Goal: Transaction & Acquisition: Purchase product/service

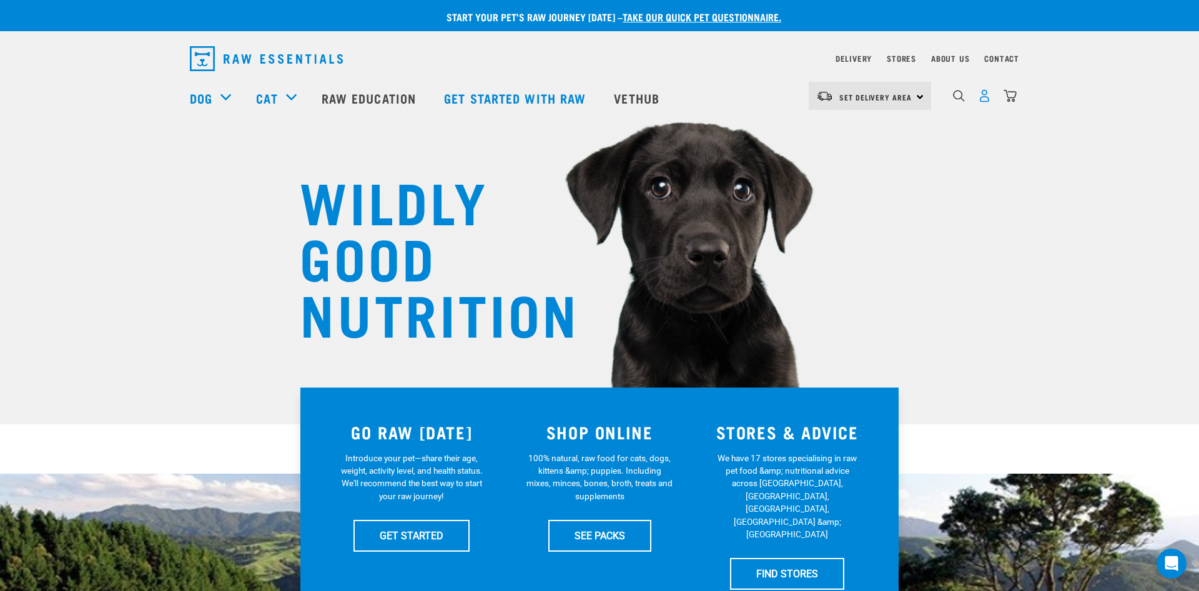
click at [985, 99] on img "dropdown navigation" at bounding box center [984, 95] width 13 height 13
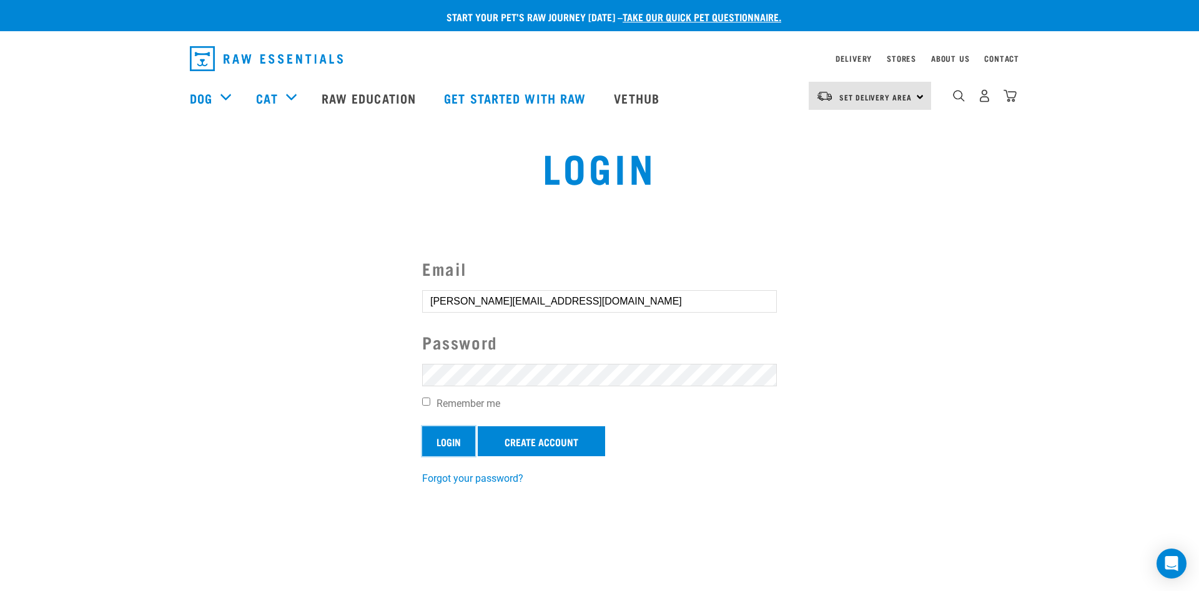
click at [427, 447] on input "Login" at bounding box center [448, 442] width 53 height 30
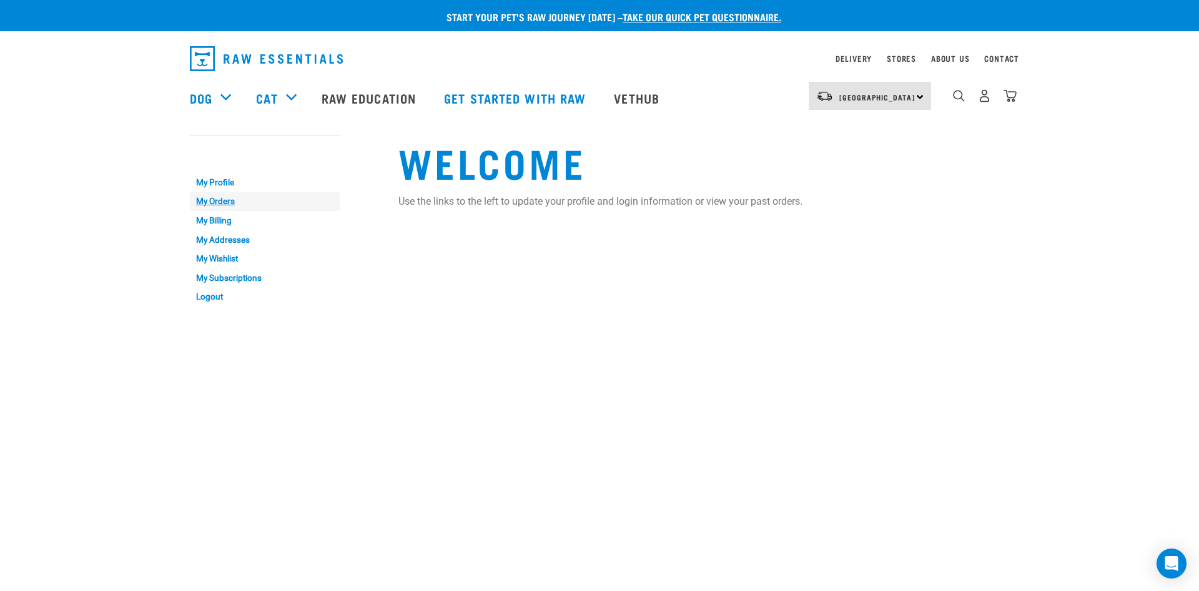
click at [212, 204] on link "My Orders" at bounding box center [265, 201] width 150 height 19
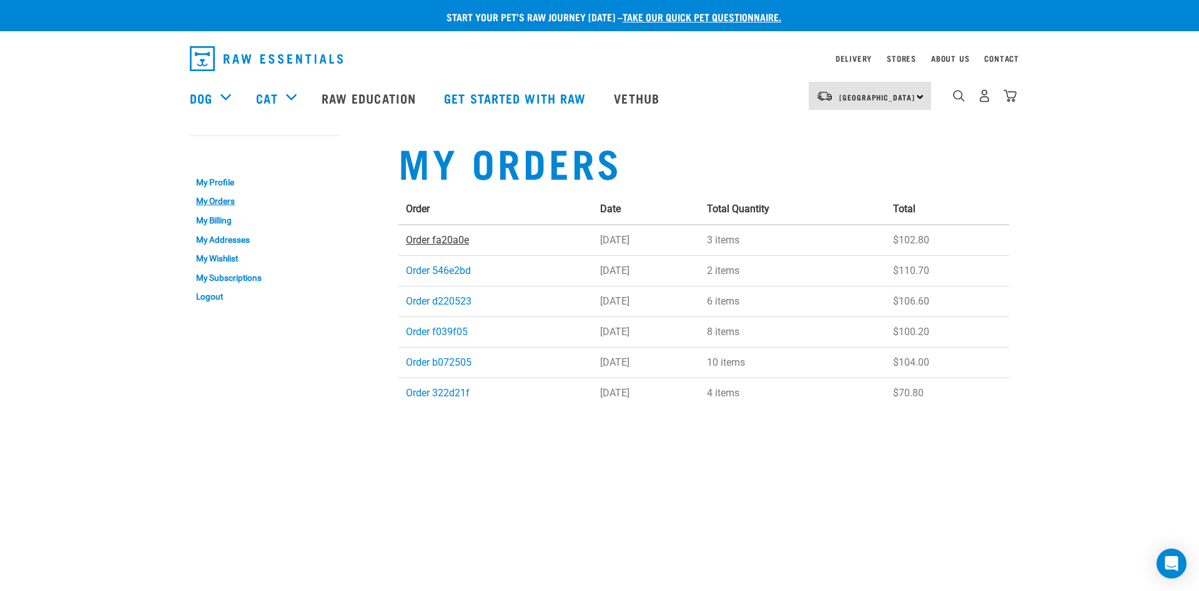
click at [423, 236] on link "Order fa20a0e" at bounding box center [437, 240] width 63 height 12
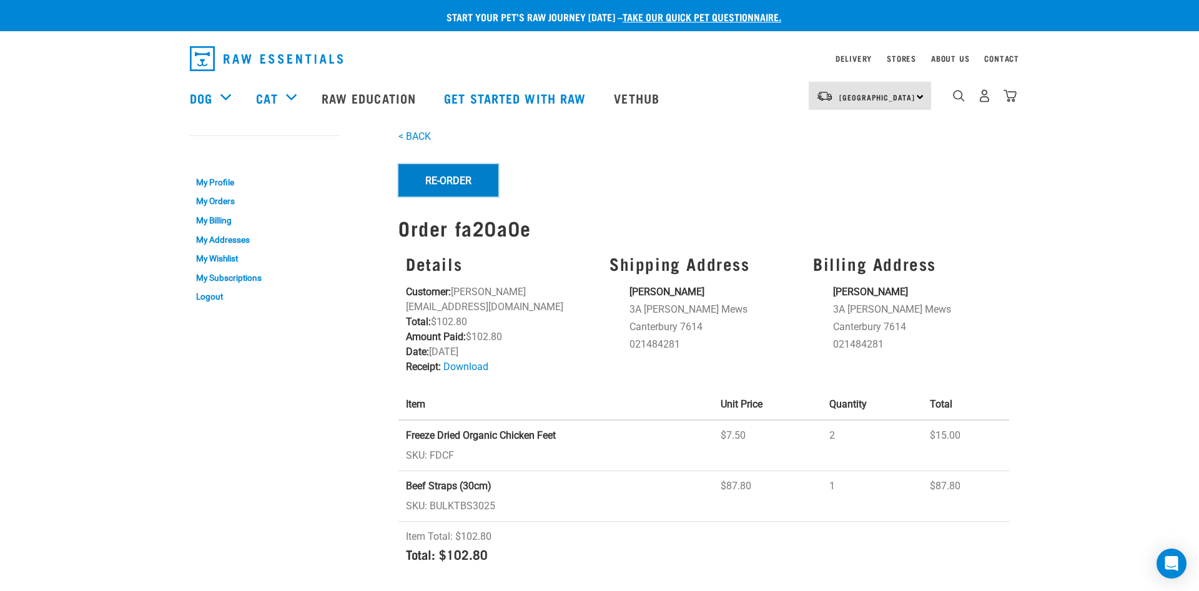
click at [453, 179] on button "Re-Order" at bounding box center [448, 180] width 100 height 32
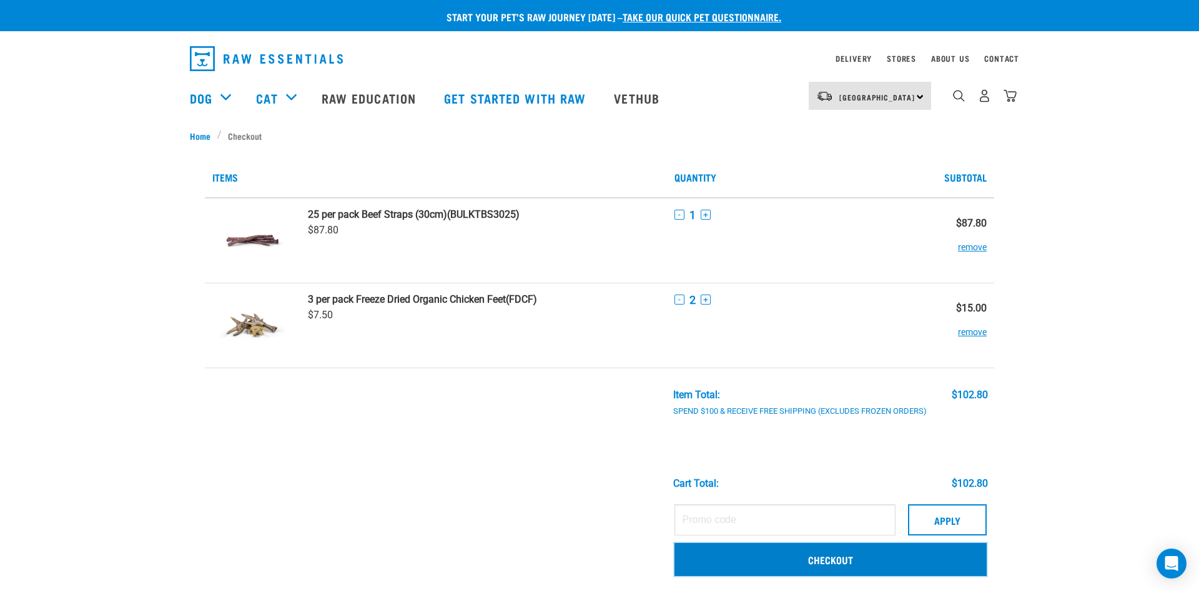
click at [830, 560] on link "Checkout" at bounding box center [830, 559] width 312 height 32
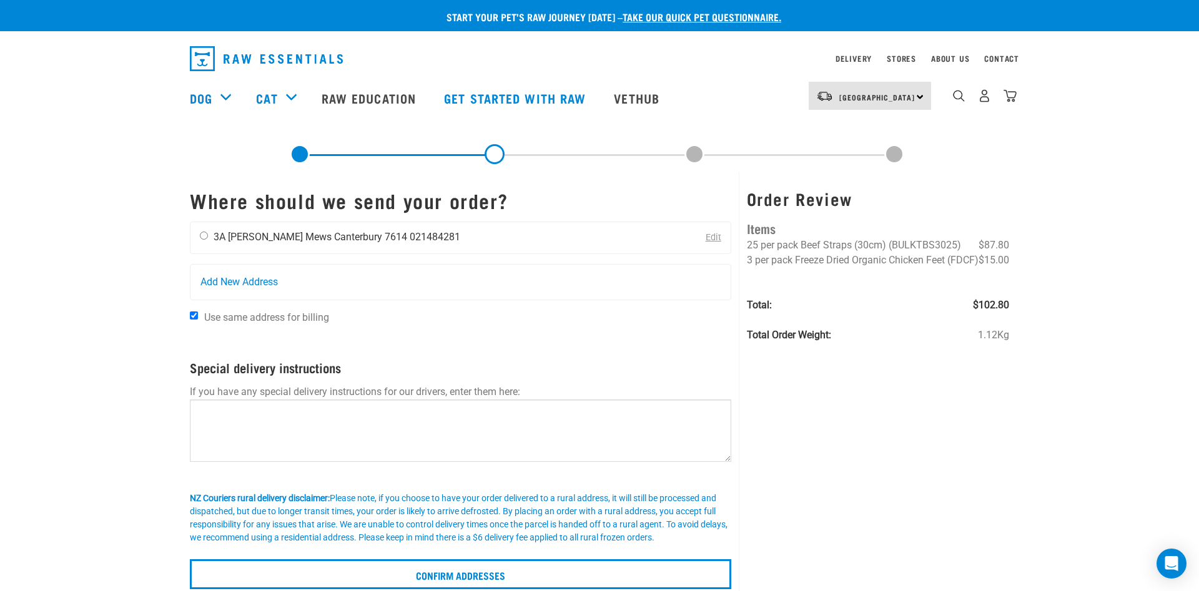
click at [205, 236] on input "radio" at bounding box center [204, 236] width 8 height 8
radio input "true"
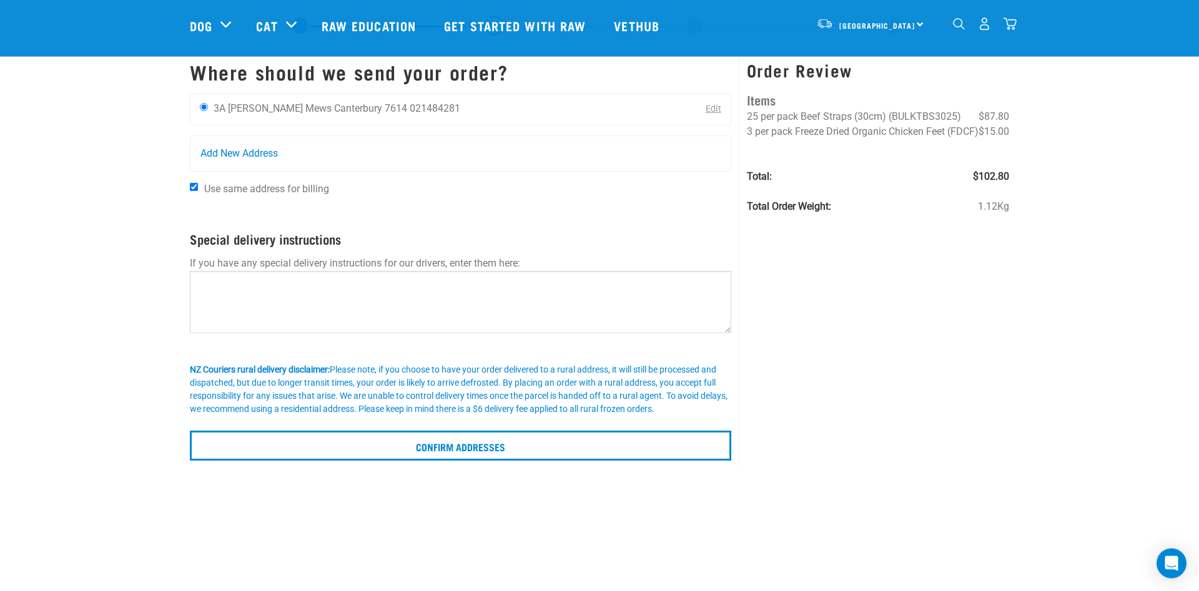
scroll to position [64, 0]
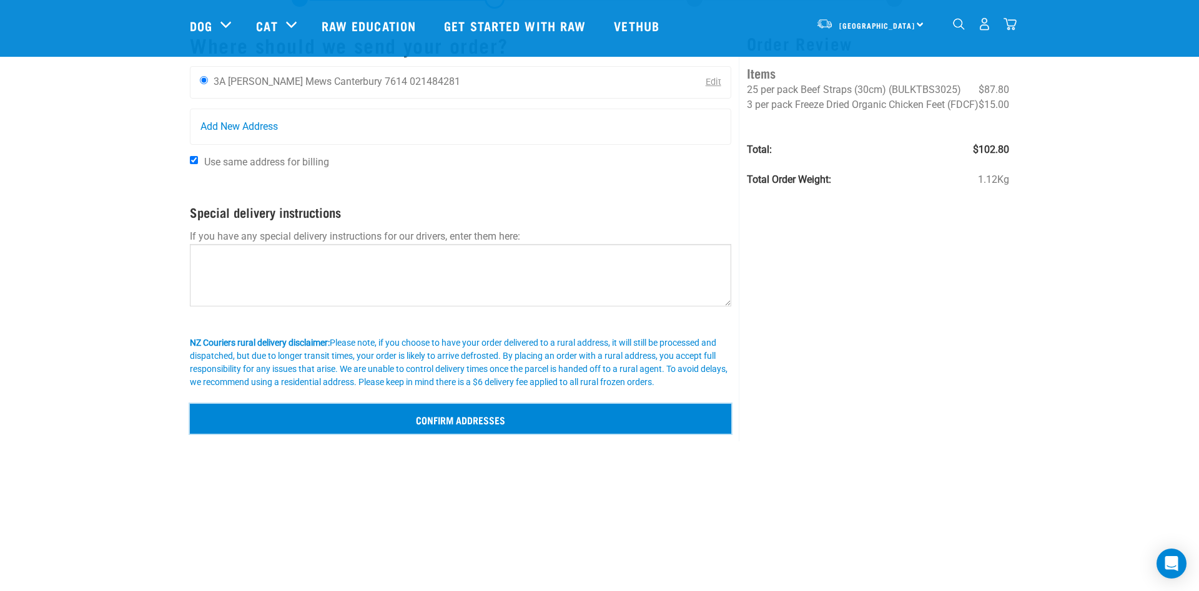
click at [505, 426] on input "Confirm addresses" at bounding box center [460, 419] width 541 height 30
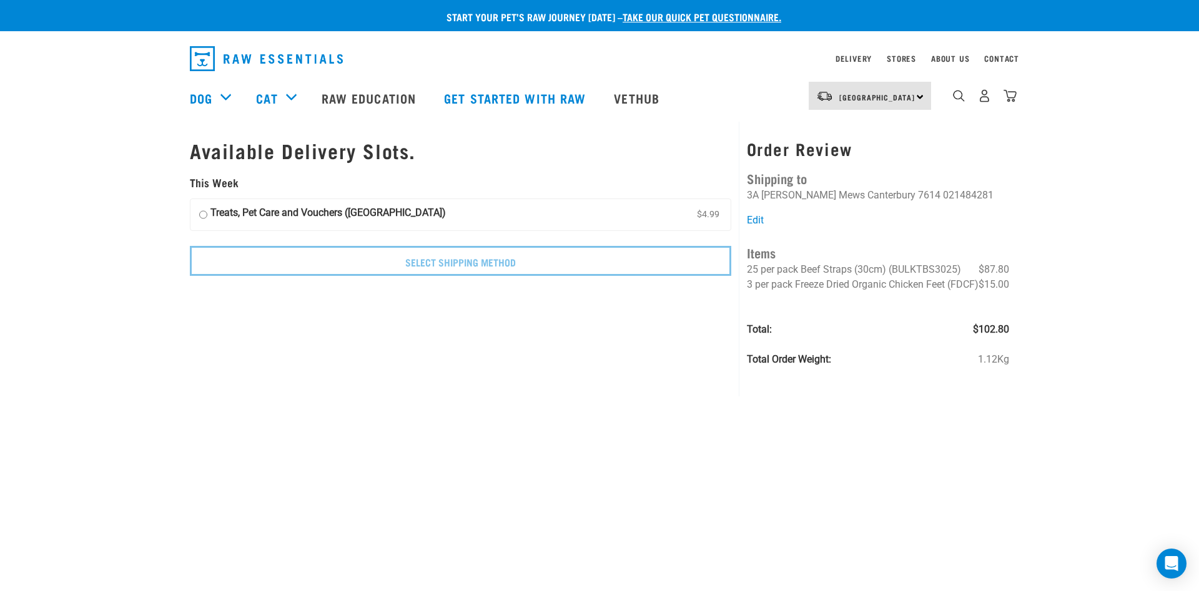
click at [202, 214] on input "Treats, Pet Care and Vouchers ([GEOGRAPHIC_DATA]) $4.99" at bounding box center [203, 214] width 8 height 19
radio input "true"
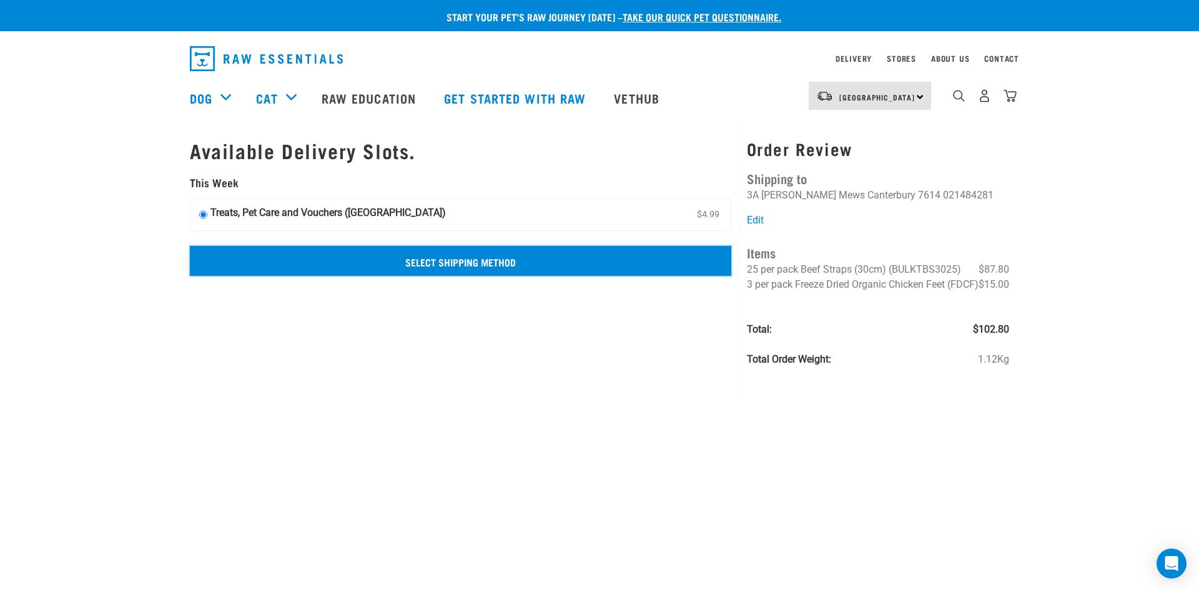
click at [437, 264] on input "Select Shipping Method" at bounding box center [460, 261] width 541 height 30
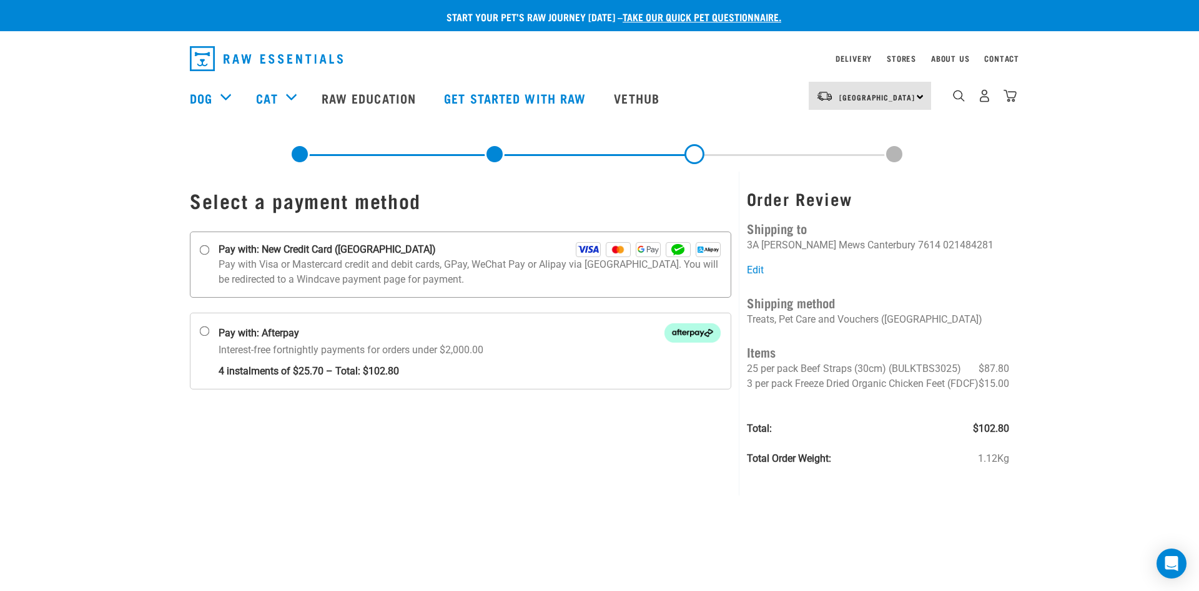
click at [202, 249] on input "Pay with: New Credit Card ([GEOGRAPHIC_DATA])" at bounding box center [205, 250] width 10 height 10
radio input "true"
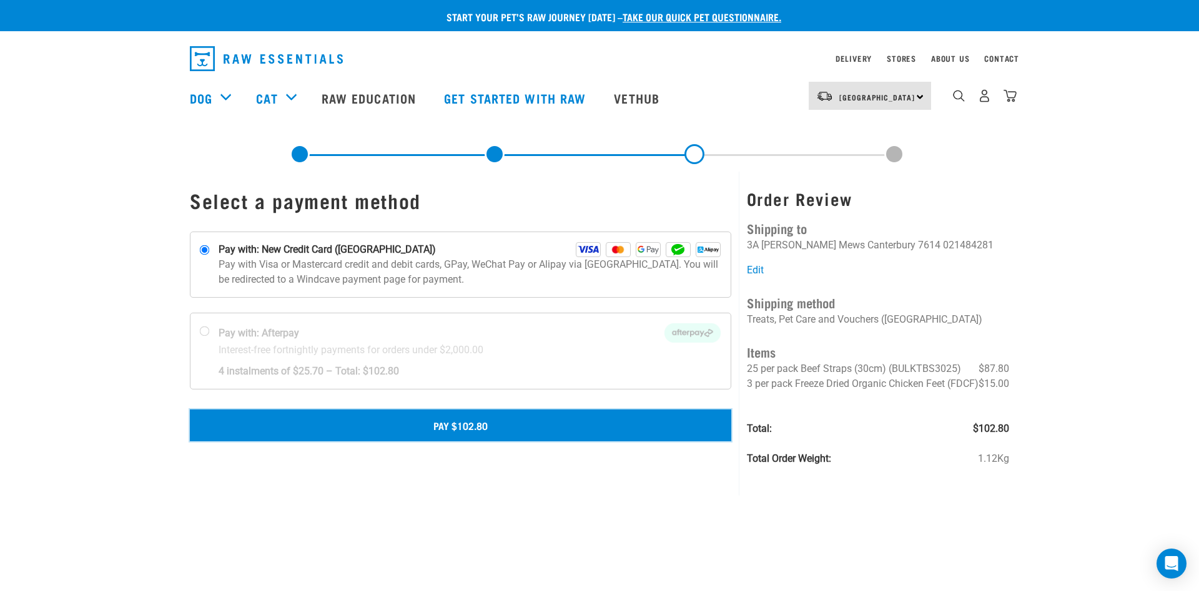
click at [460, 422] on button "Pay $102.80" at bounding box center [460, 425] width 541 height 31
